Goal: Contribute content

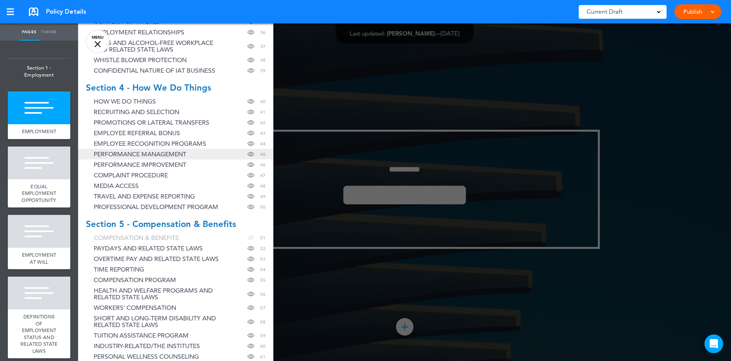
scroll to position [547, 0]
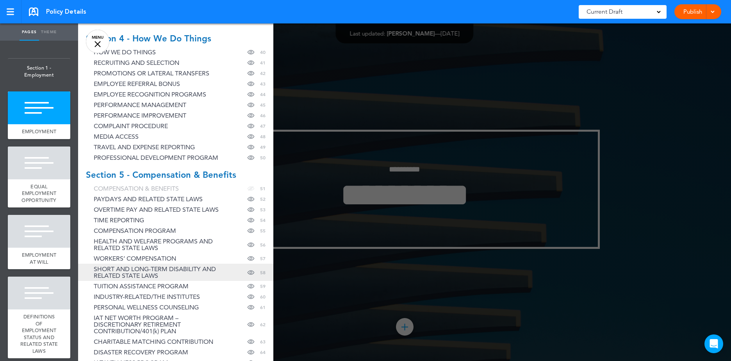
click at [156, 269] on span "SHORT AND LONG-TERM DISABILITY AND RELATED STATE LAWS" at bounding box center [158, 271] width 129 height 13
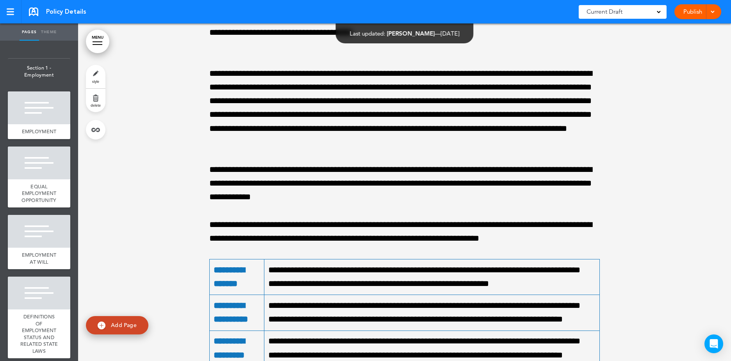
scroll to position [74637, 0]
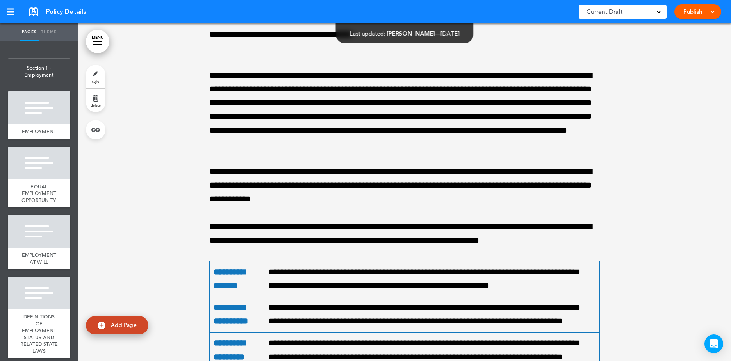
click at [98, 43] on link "MENU" at bounding box center [97, 41] width 23 height 23
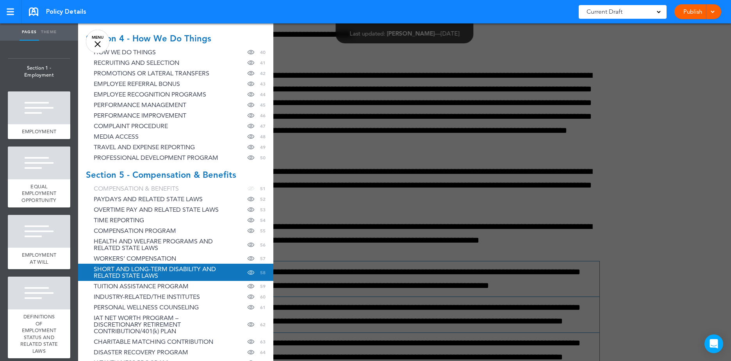
click at [515, 62] on div at bounding box center [443, 180] width 731 height 361
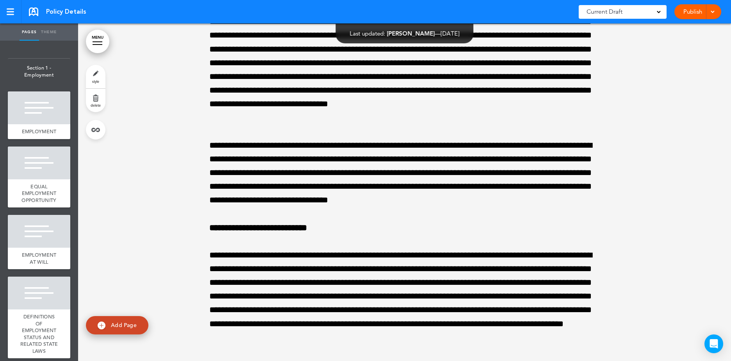
scroll to position [75028, 0]
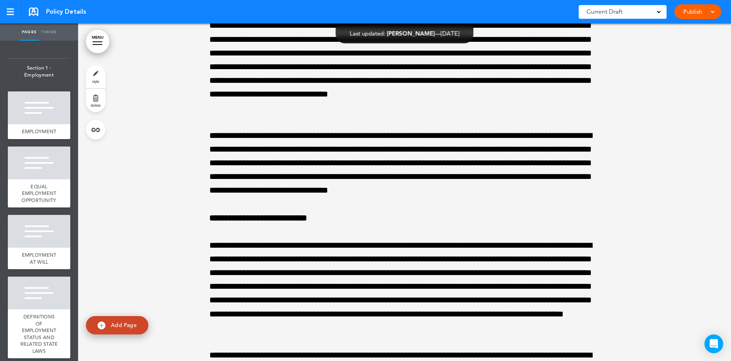
drag, startPoint x: 119, startPoint y: 54, endPoint x: 65, endPoint y: 4, distance: 74.0
drag, startPoint x: 147, startPoint y: 103, endPoint x: 142, endPoint y: 93, distance: 11.5
click at [6, 7] on link at bounding box center [10, 11] width 21 height 23
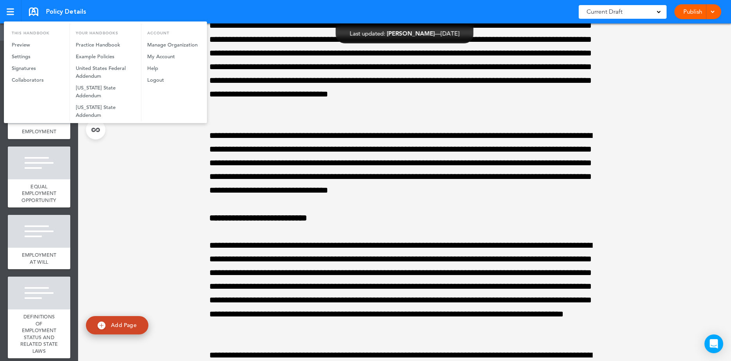
drag, startPoint x: 200, startPoint y: 231, endPoint x: 180, endPoint y: 216, distance: 24.5
click at [192, 224] on div at bounding box center [365, 180] width 731 height 361
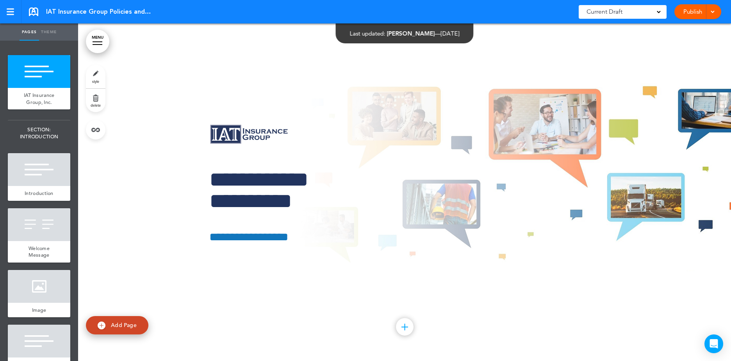
click at [97, 40] on link "MENU" at bounding box center [97, 41] width 23 height 23
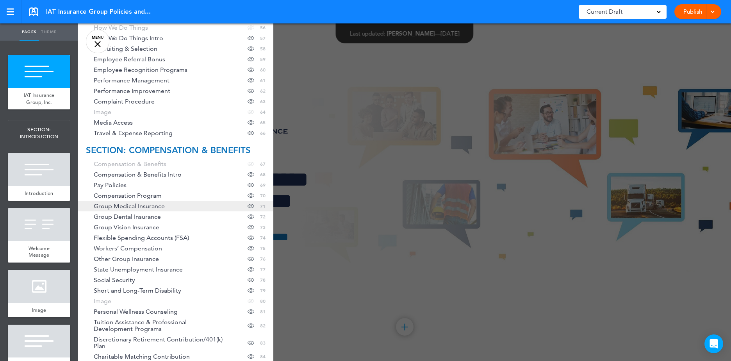
scroll to position [781, 0]
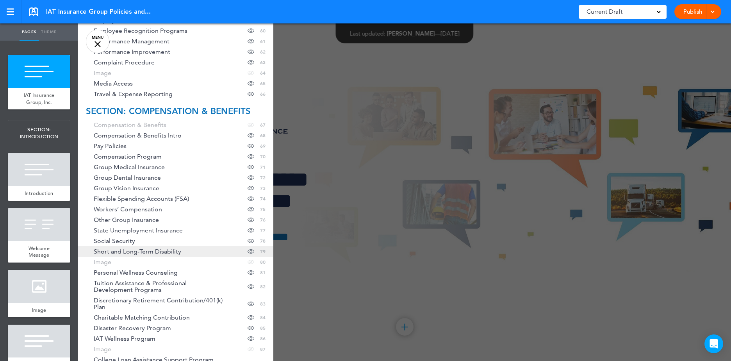
click at [131, 253] on span "Short and Long-Term Disability" at bounding box center [137, 251] width 87 height 7
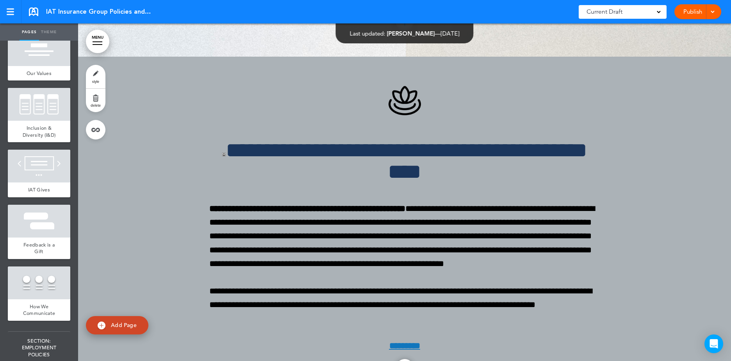
scroll to position [30319, 0]
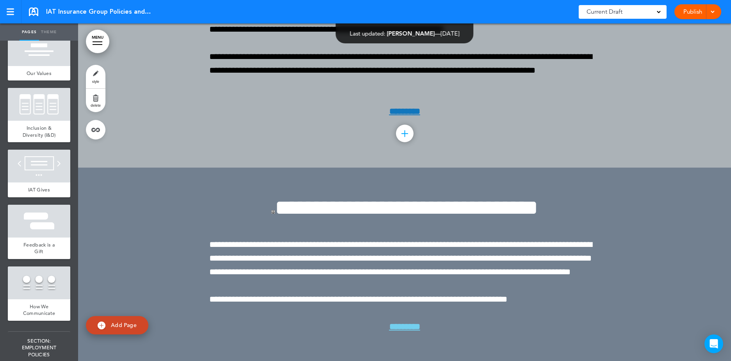
click at [101, 43] on link "MENU" at bounding box center [97, 41] width 23 height 23
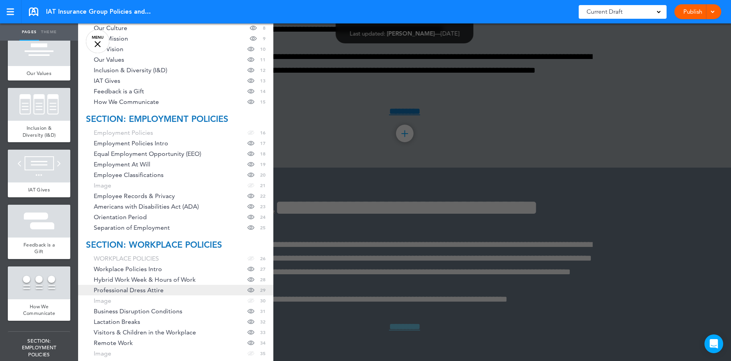
scroll to position [195, 0]
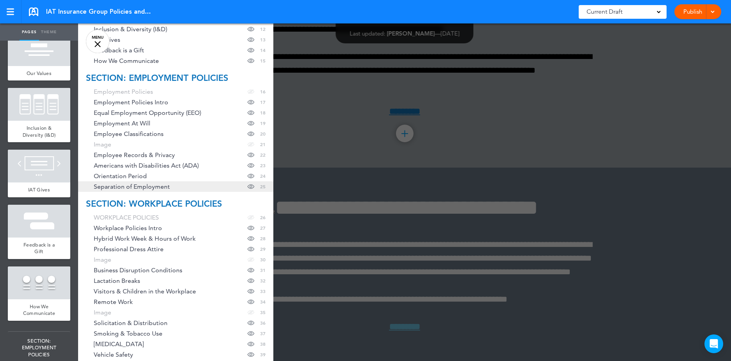
click at [149, 188] on span "Separation of Employment" at bounding box center [132, 186] width 76 height 7
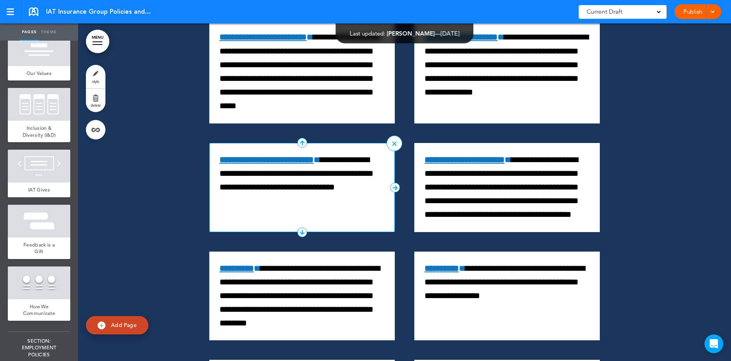
scroll to position [9755, 0]
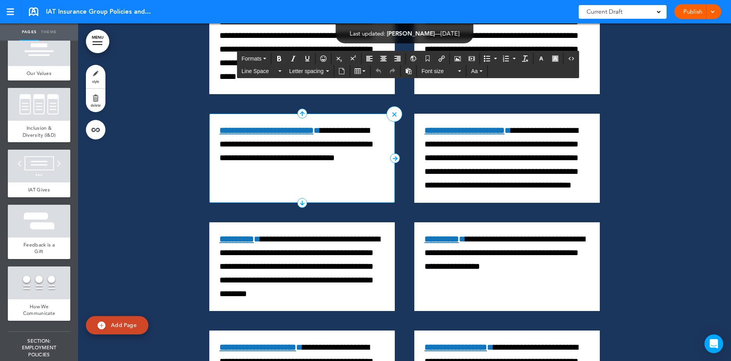
click at [269, 162] on span "**********" at bounding box center [296, 144] width 154 height 36
click at [356, 203] on div "**********" at bounding box center [301, 158] width 185 height 89
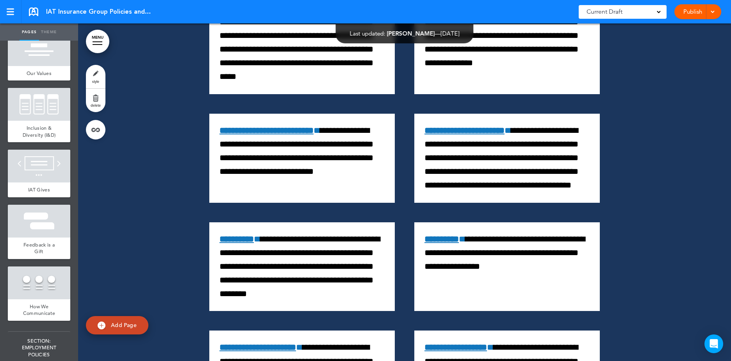
click at [356, 123] on div at bounding box center [404, 136] width 653 height 923
click at [356, 12] on span at bounding box center [712, 11] width 5 height 5
click at [356, 29] on span "Publish" at bounding box center [668, 29] width 18 height 7
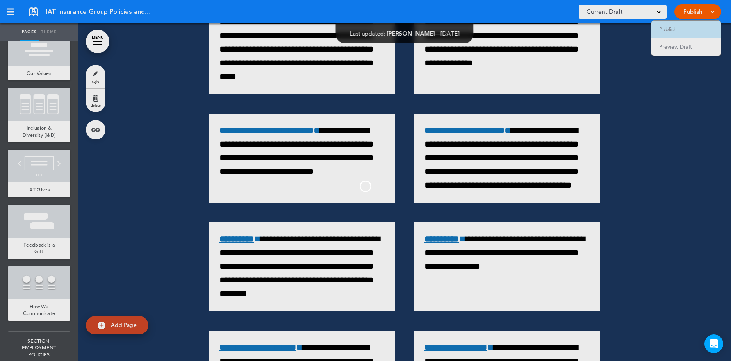
scroll to position [0, 0]
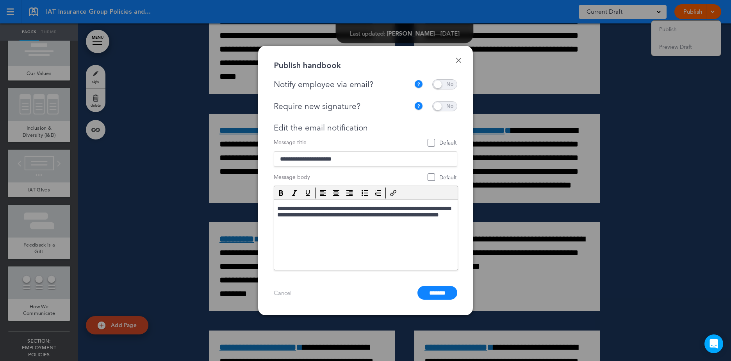
click at [356, 84] on span at bounding box center [444, 84] width 25 height 10
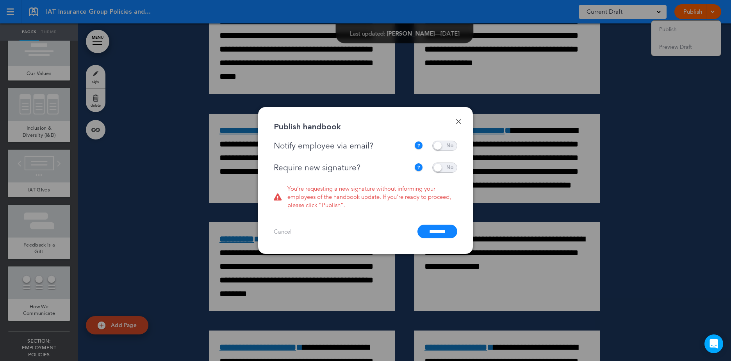
click at [356, 165] on span at bounding box center [444, 167] width 25 height 10
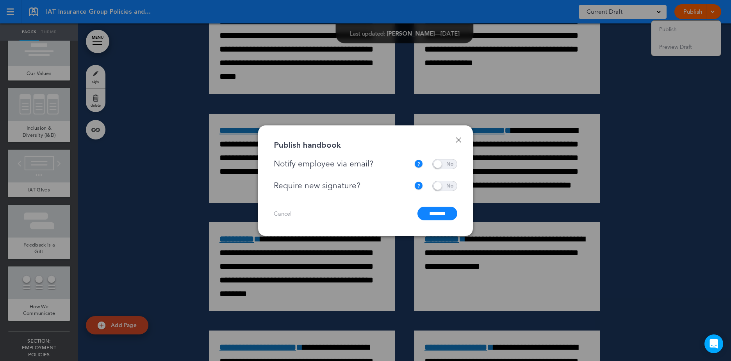
click at [356, 213] on input "*******" at bounding box center [437, 214] width 40 height 14
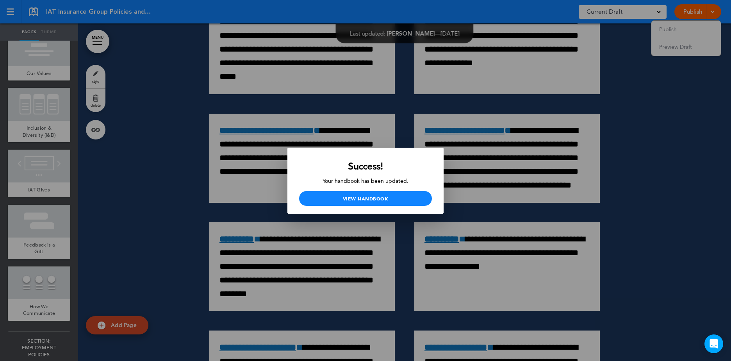
click at [356, 184] on div at bounding box center [365, 180] width 731 height 361
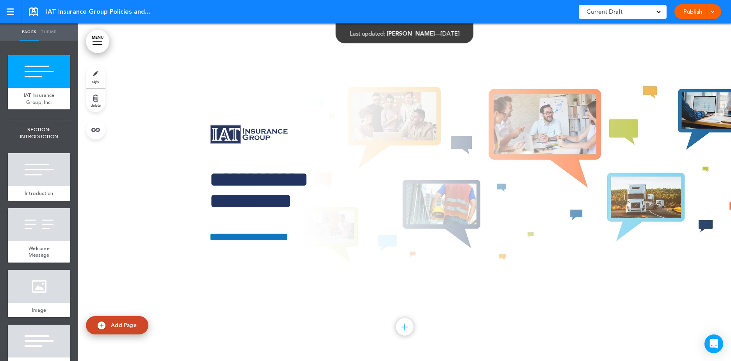
click at [99, 38] on link "MENU" at bounding box center [97, 41] width 23 height 23
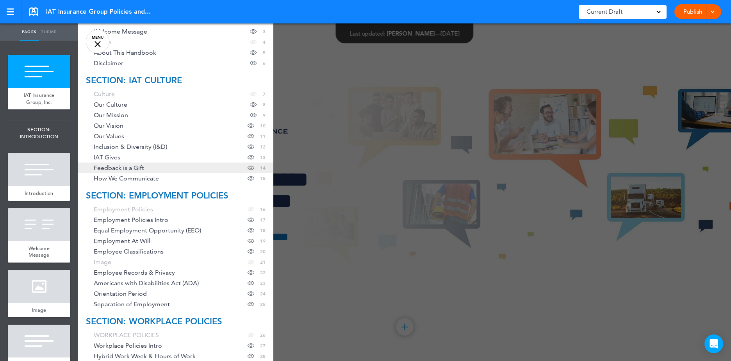
scroll to position [156, 0]
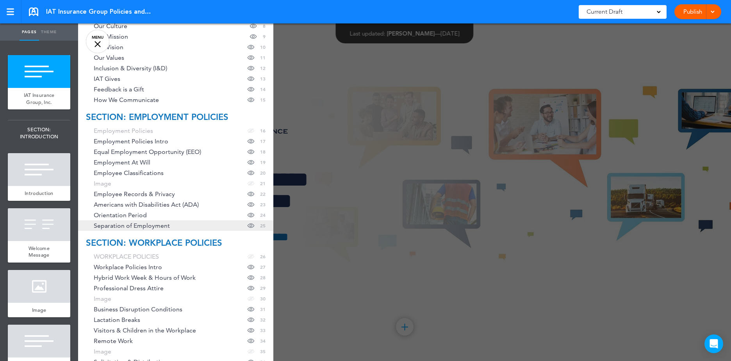
click at [146, 226] on span "Separation of Employment" at bounding box center [132, 225] width 76 height 7
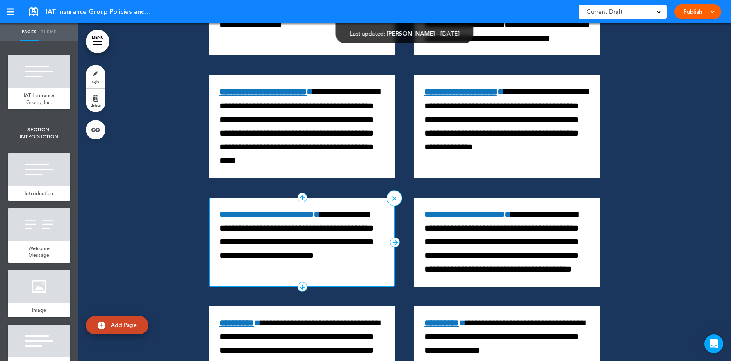
scroll to position [9716, 0]
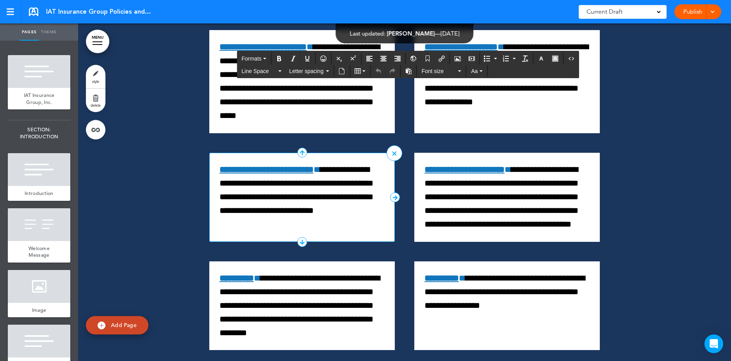
click at [350, 218] on p "**********" at bounding box center [301, 190] width 165 height 55
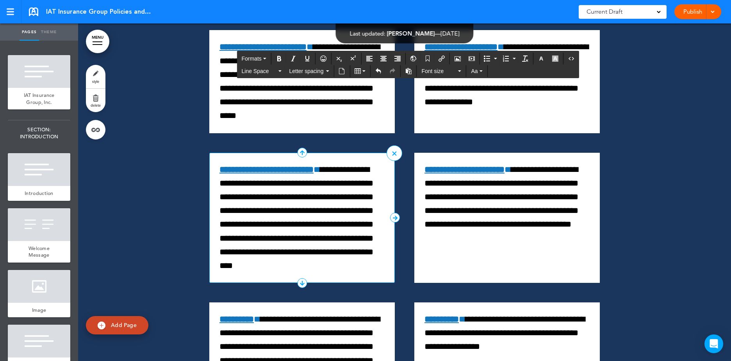
click at [345, 270] on p "**********" at bounding box center [301, 218] width 165 height 110
click at [230, 270] on span "**********" at bounding box center [296, 217] width 154 height 105
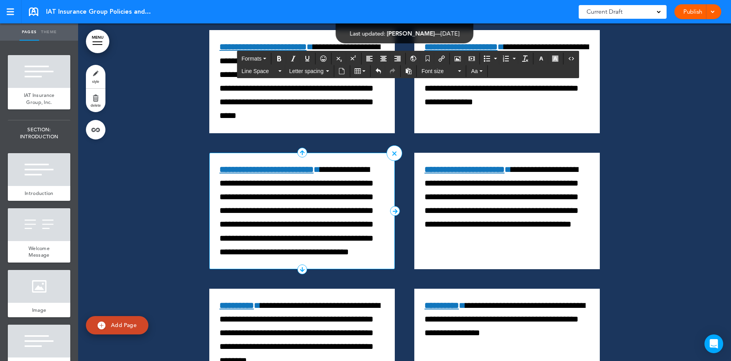
click at [268, 256] on span "**********" at bounding box center [296, 210] width 154 height 91
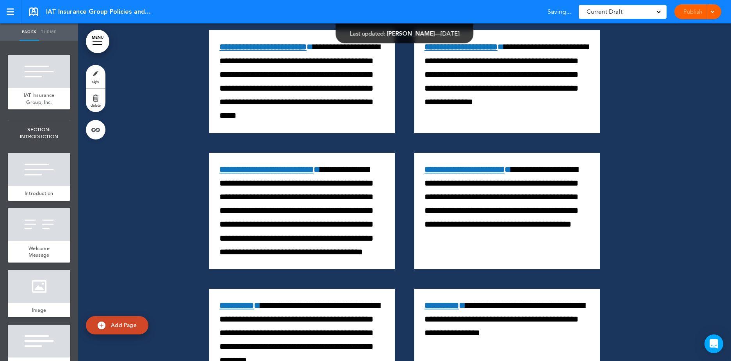
click at [356, 11] on span at bounding box center [712, 11] width 5 height 5
click at [356, 28] on span "Publish" at bounding box center [668, 29] width 18 height 7
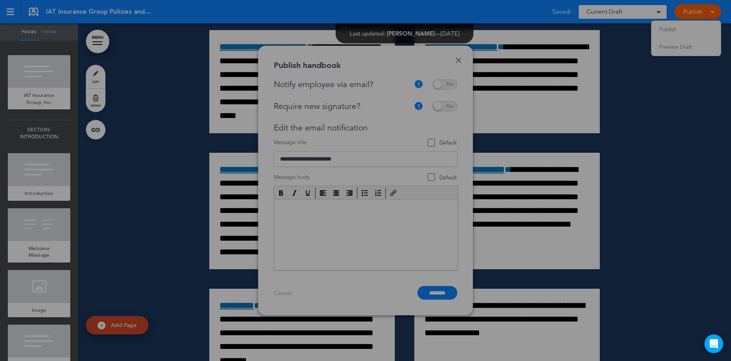
scroll to position [0, 0]
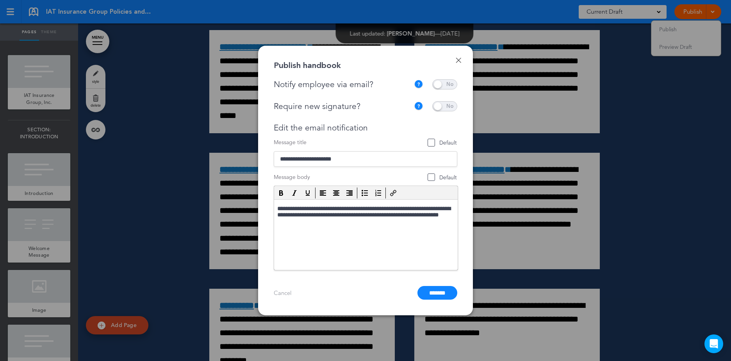
click at [356, 82] on span at bounding box center [444, 84] width 25 height 10
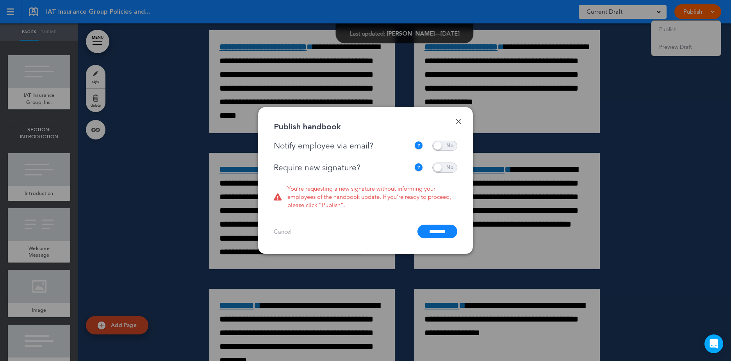
click at [356, 168] on span at bounding box center [444, 167] width 25 height 10
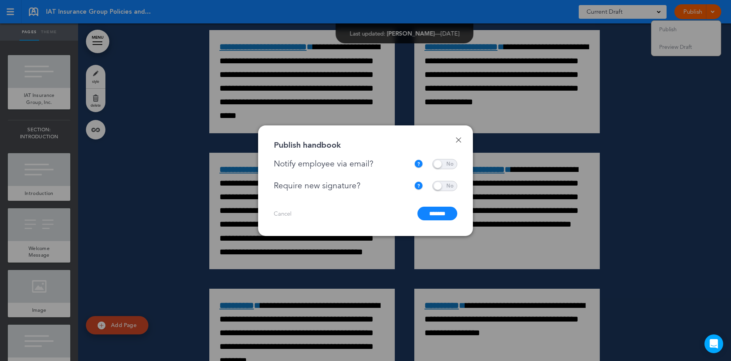
click at [356, 214] on input "*******" at bounding box center [437, 214] width 40 height 14
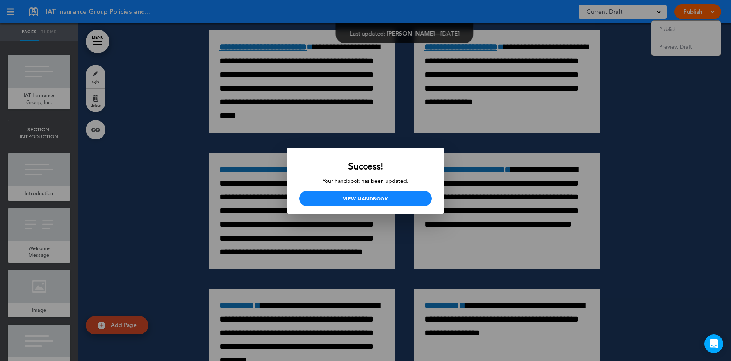
click at [356, 180] on div at bounding box center [365, 180] width 731 height 361
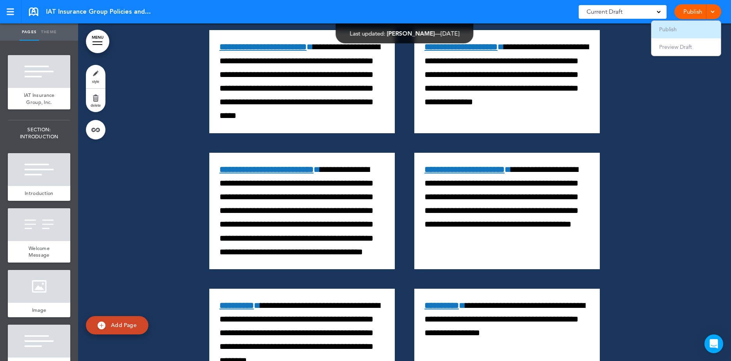
drag, startPoint x: 678, startPoint y: 138, endPoint x: 706, endPoint y: 37, distance: 104.2
click at [356, 126] on div at bounding box center [404, 189] width 653 height 951
